Goal: Information Seeking & Learning: Learn about a topic

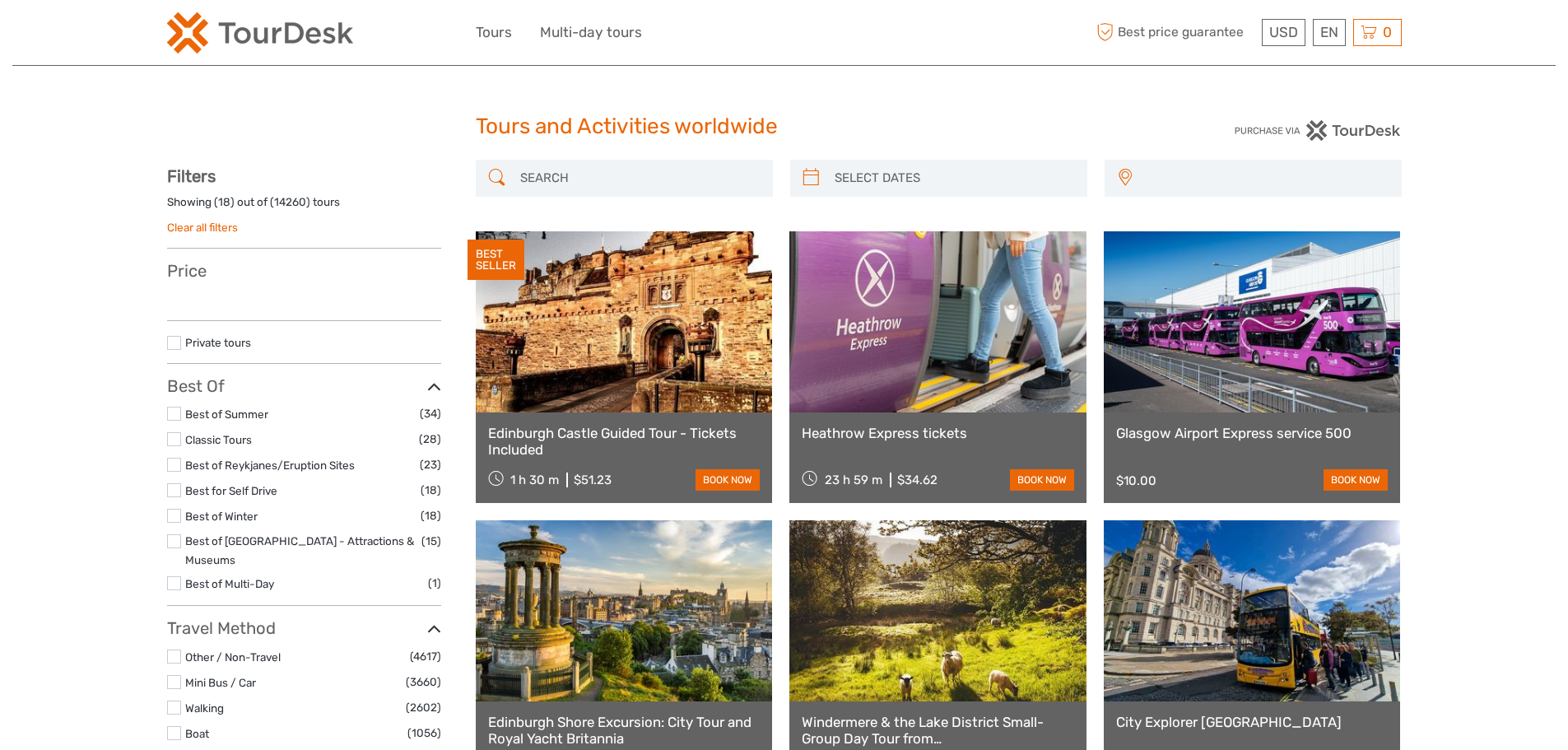
select select
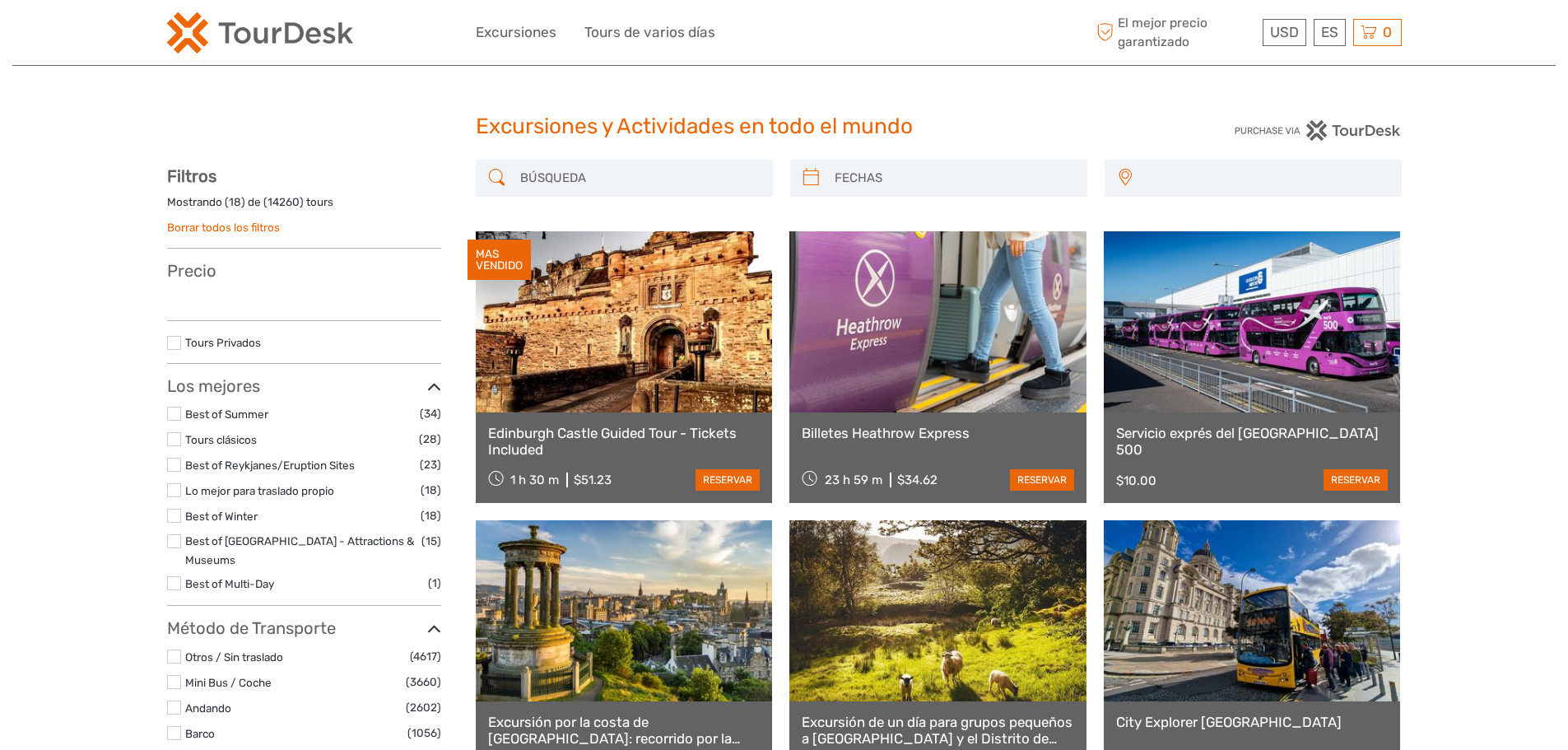
select select
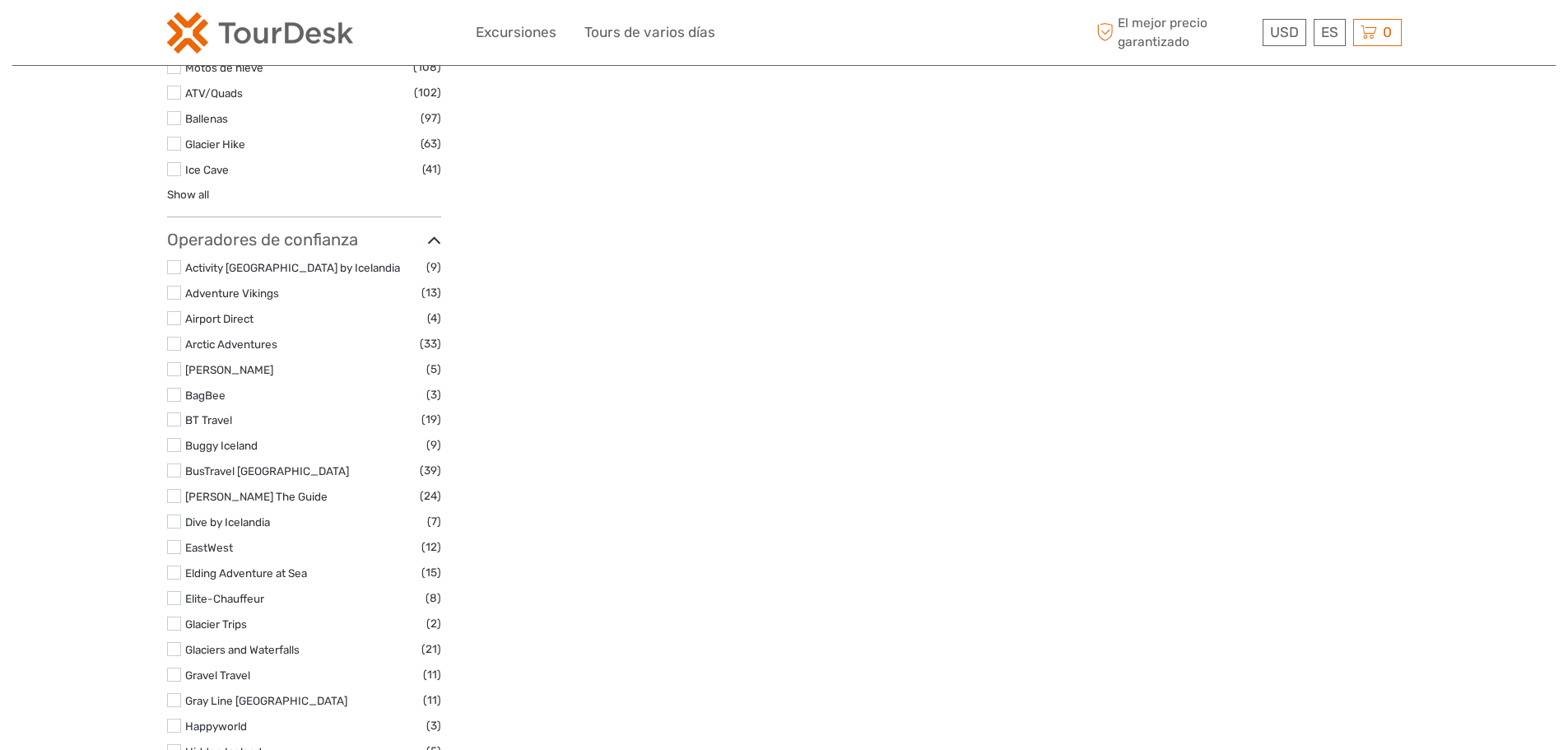
scroll to position [4032, 0]
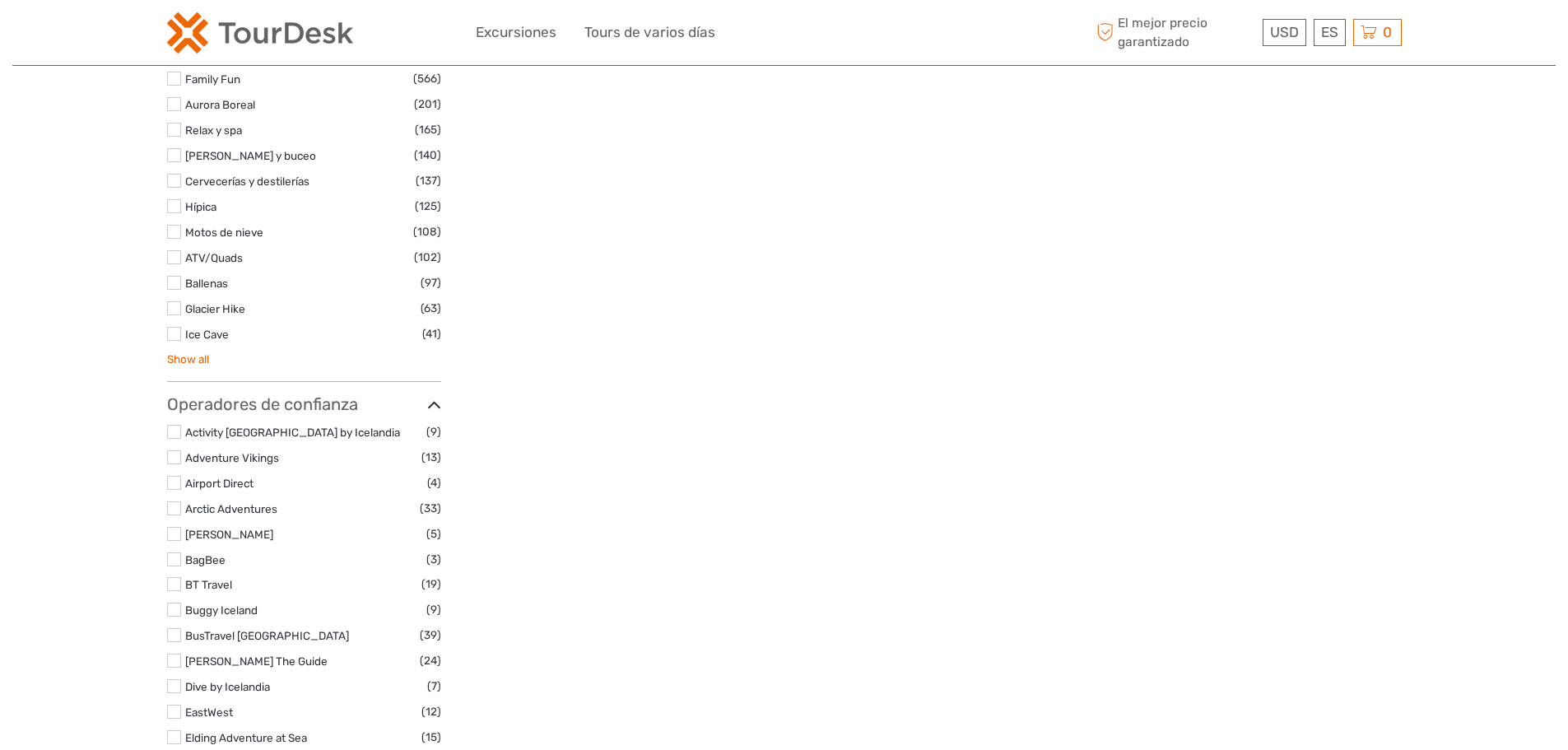
click at [206, 352] on link "Show all" at bounding box center [188, 359] width 42 height 14
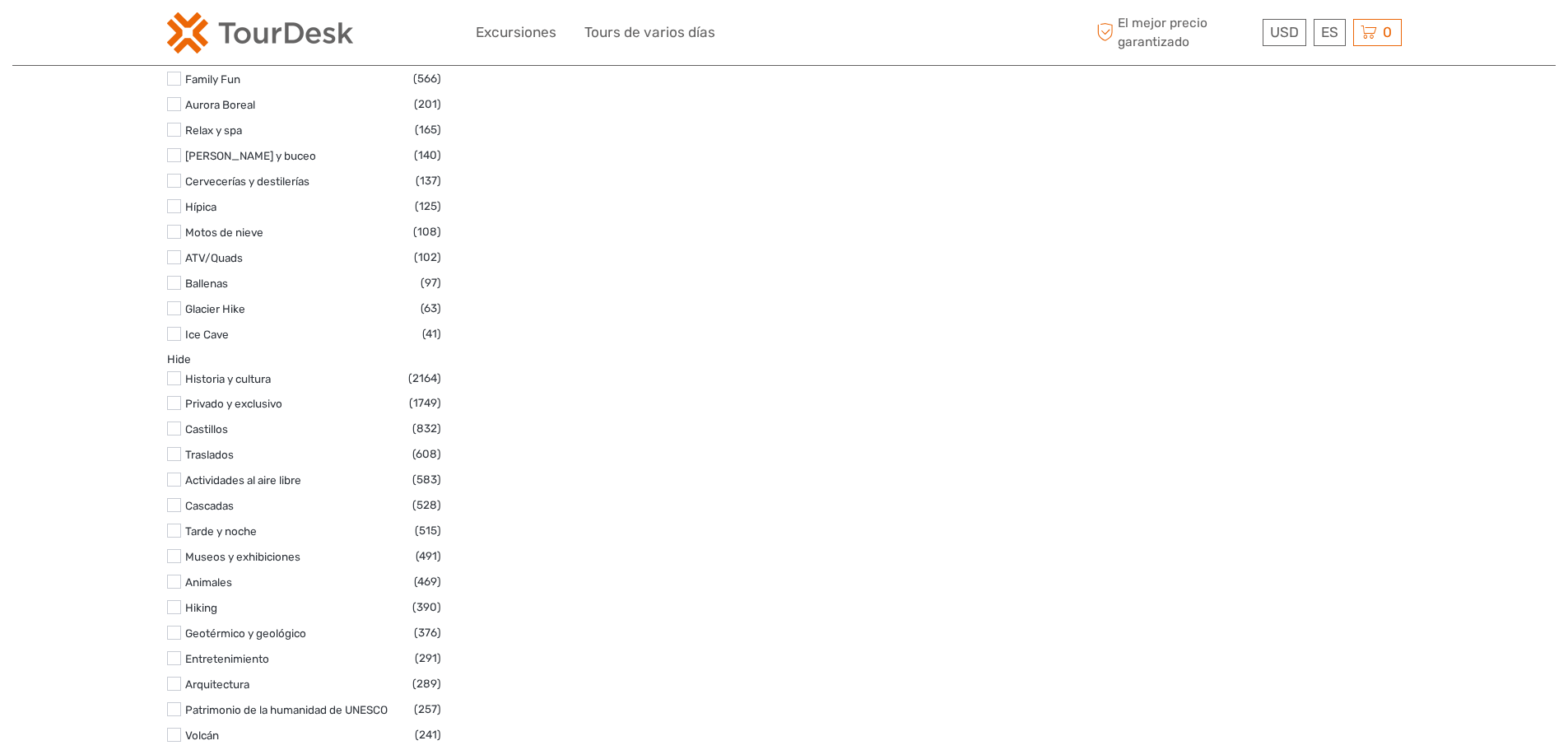
click at [125, 360] on div "Excursiones y Actividades en todo el mundo Excursiones y Actividades en todo el…" at bounding box center [784, 0] width 1543 height 8063
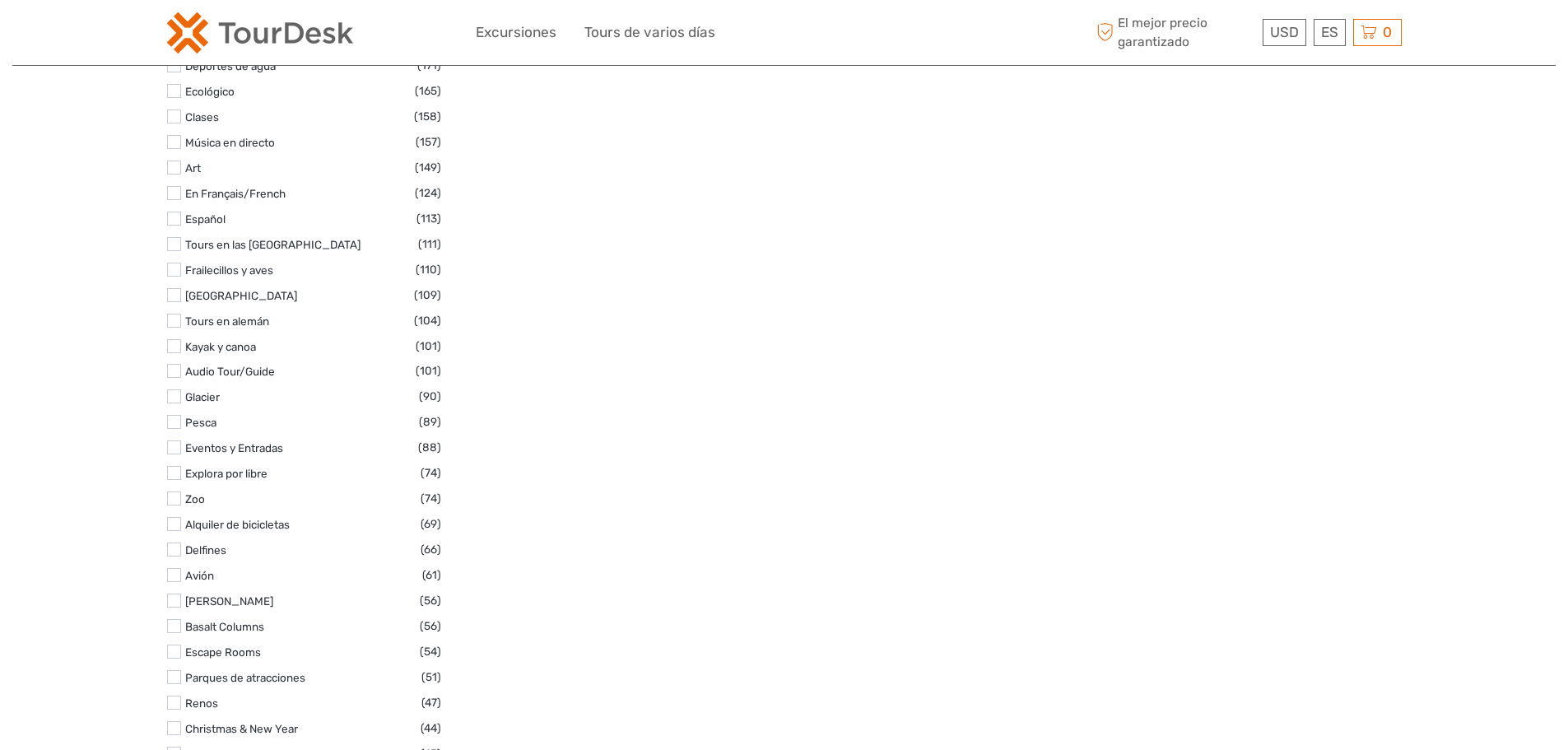
scroll to position [5102, 0]
